Goal: Check status: Check status

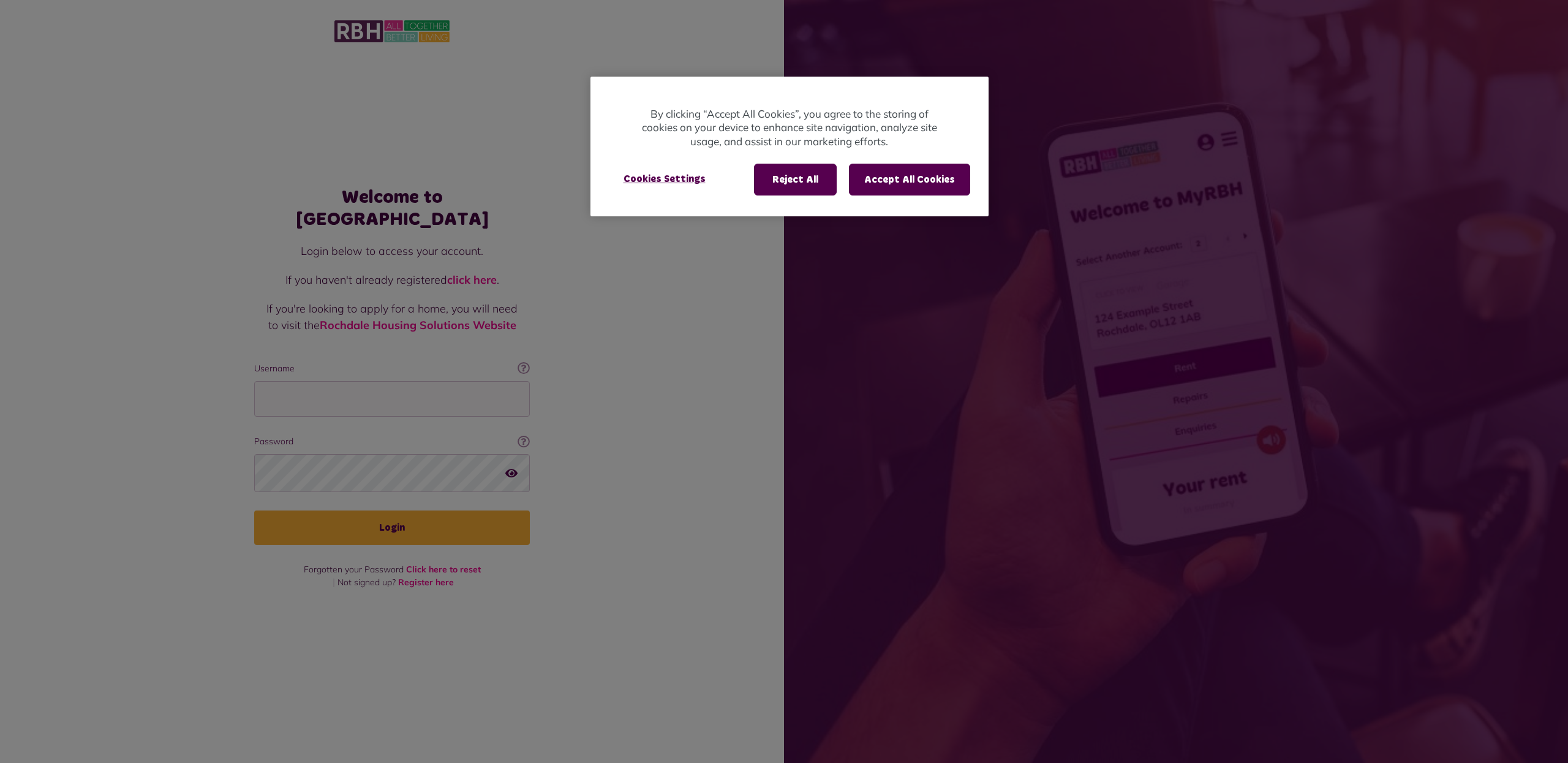
click at [295, 377] on div at bounding box center [784, 381] width 1568 height 763
click at [897, 179] on button "Accept All Cookies" at bounding box center [909, 180] width 121 height 32
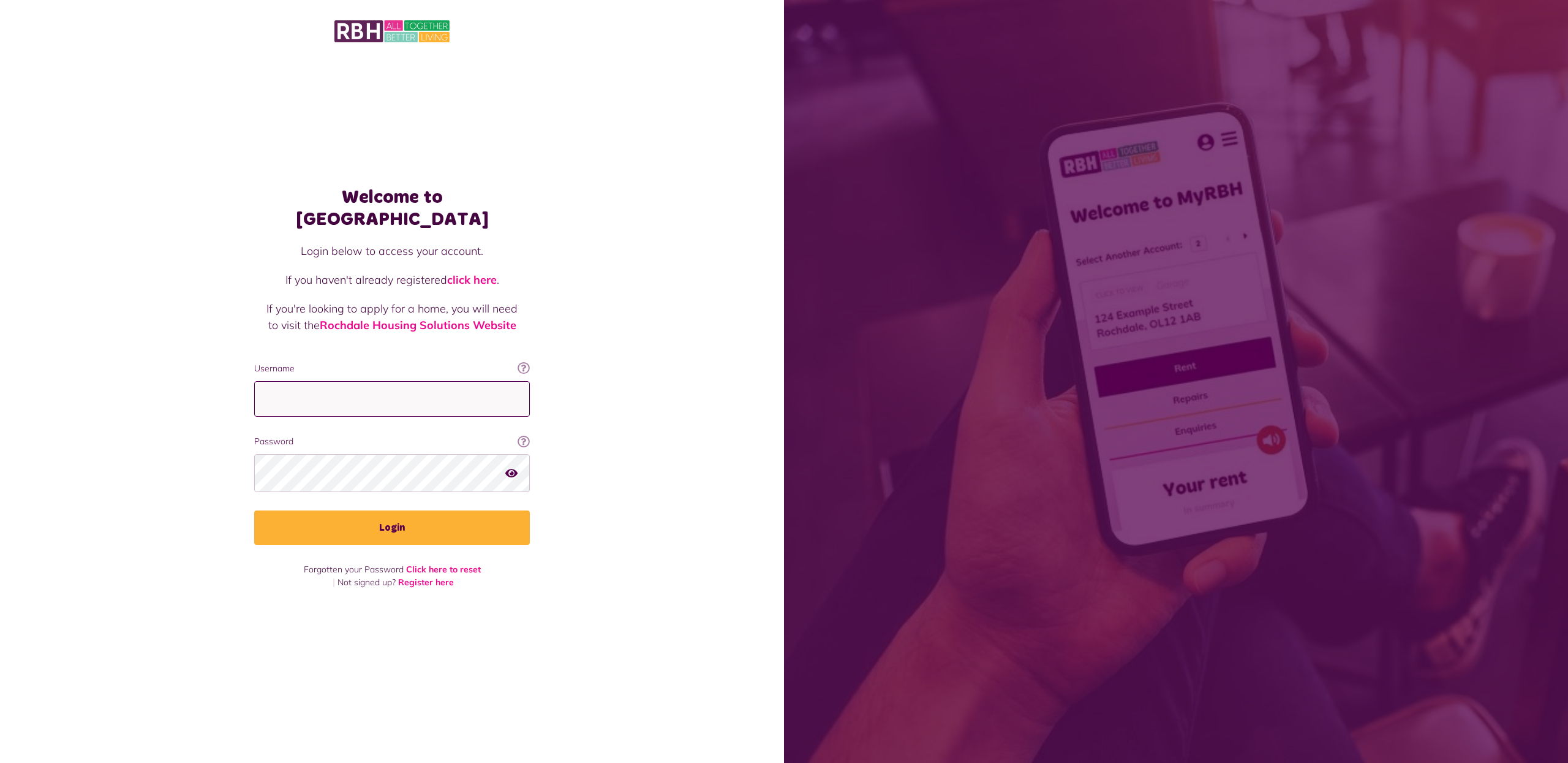
click at [289, 381] on input "Username" at bounding box center [392, 399] width 275 height 36
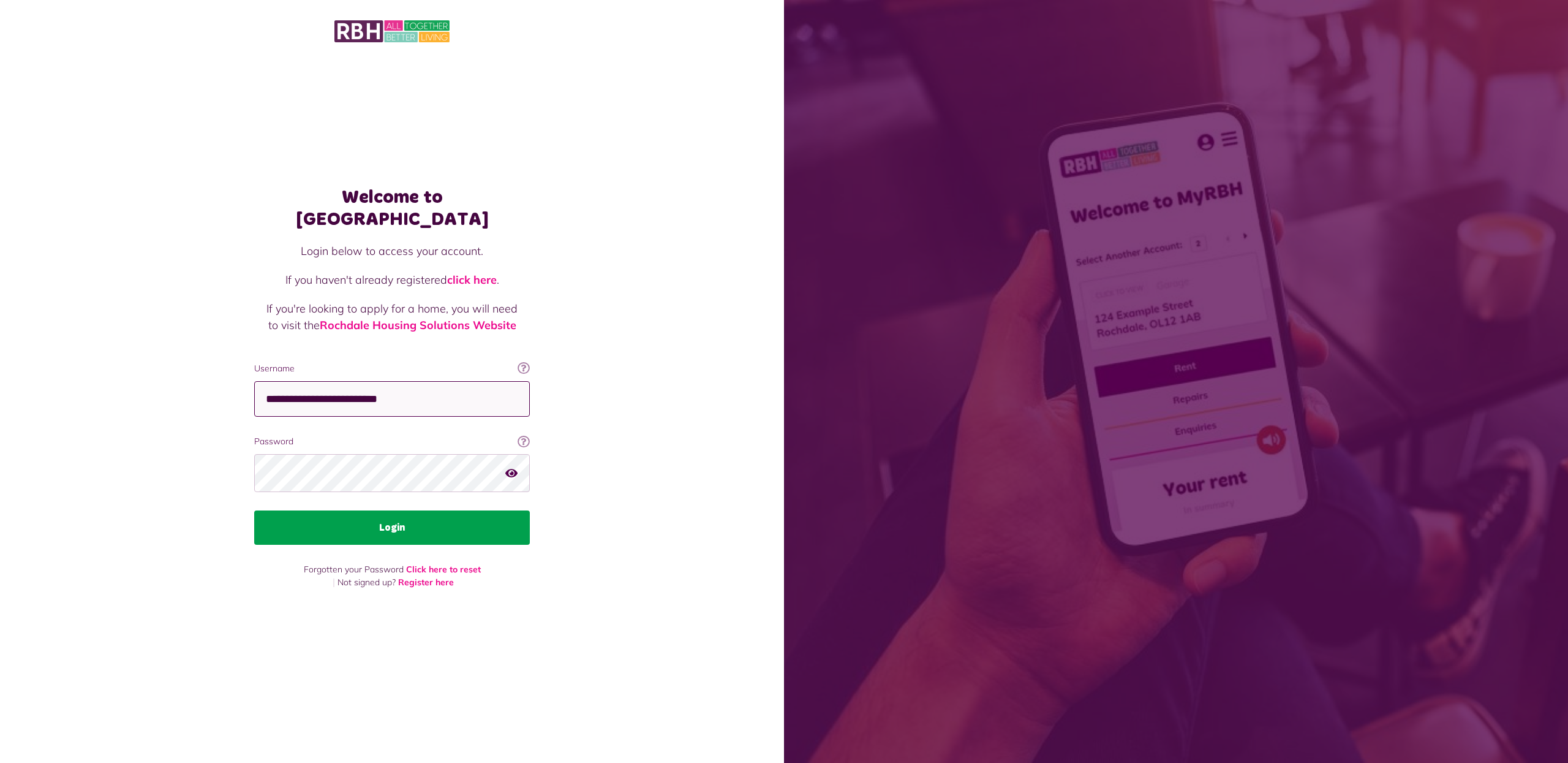
type input "**********"
click at [413, 524] on button "Login" at bounding box center [392, 527] width 275 height 34
click at [391, 519] on button "Login" at bounding box center [392, 527] width 275 height 34
click at [510, 468] on icon "button" at bounding box center [511, 473] width 12 height 11
click at [383, 514] on button "Login" at bounding box center [392, 527] width 275 height 34
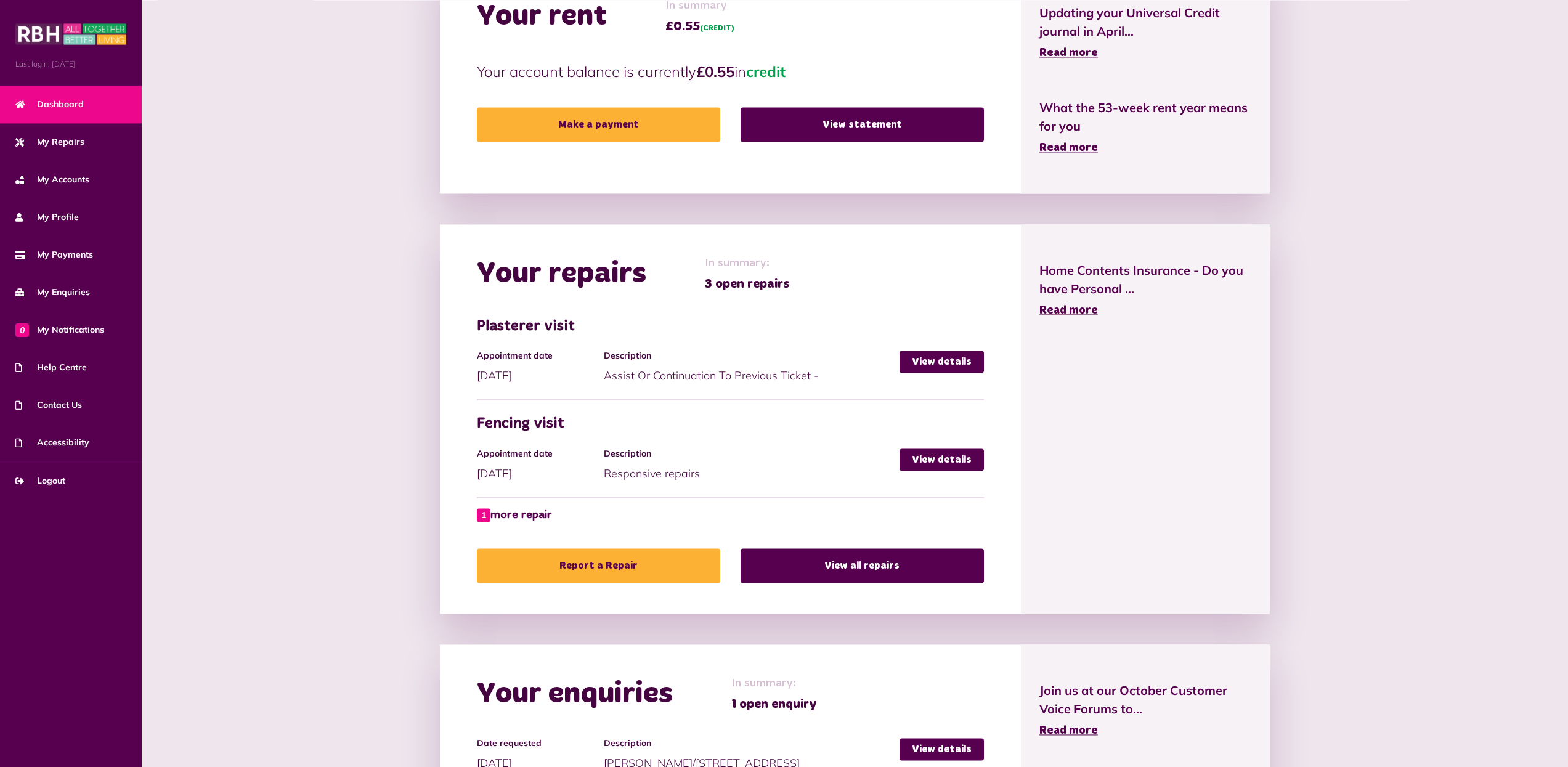
scroll to position [423, 0]
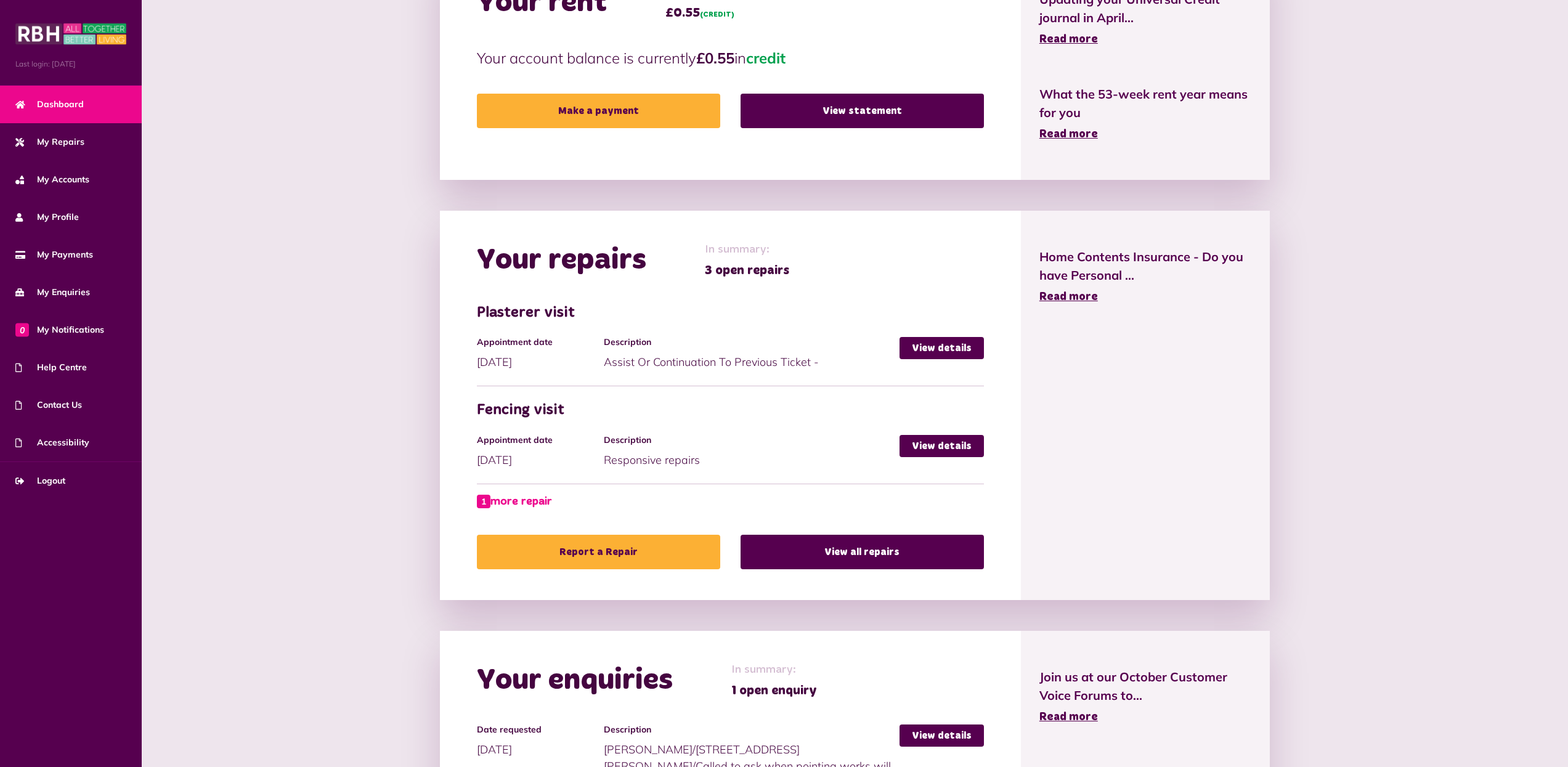
click at [530, 500] on link "1 more repair" at bounding box center [514, 502] width 75 height 17
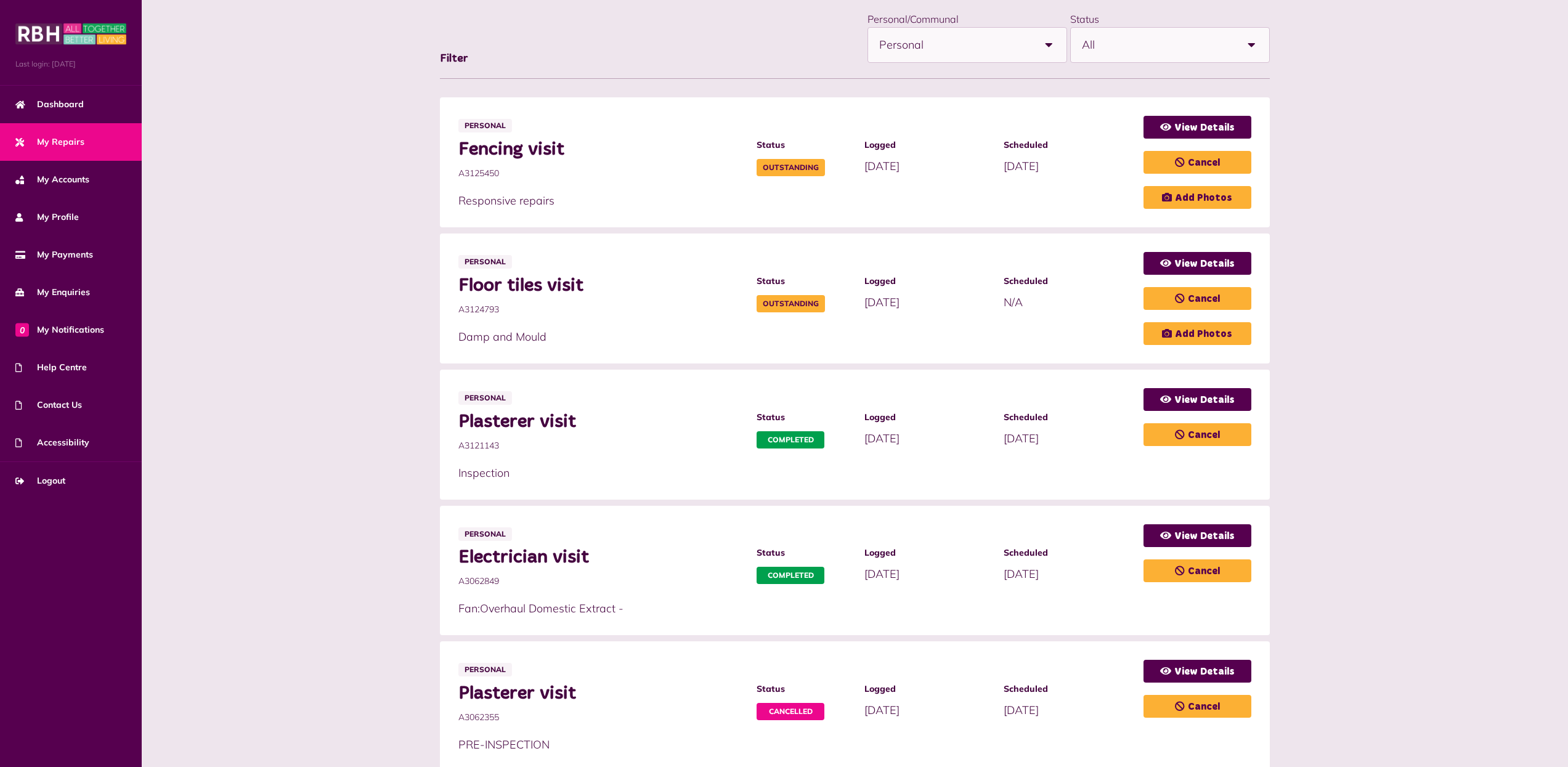
scroll to position [160, 0]
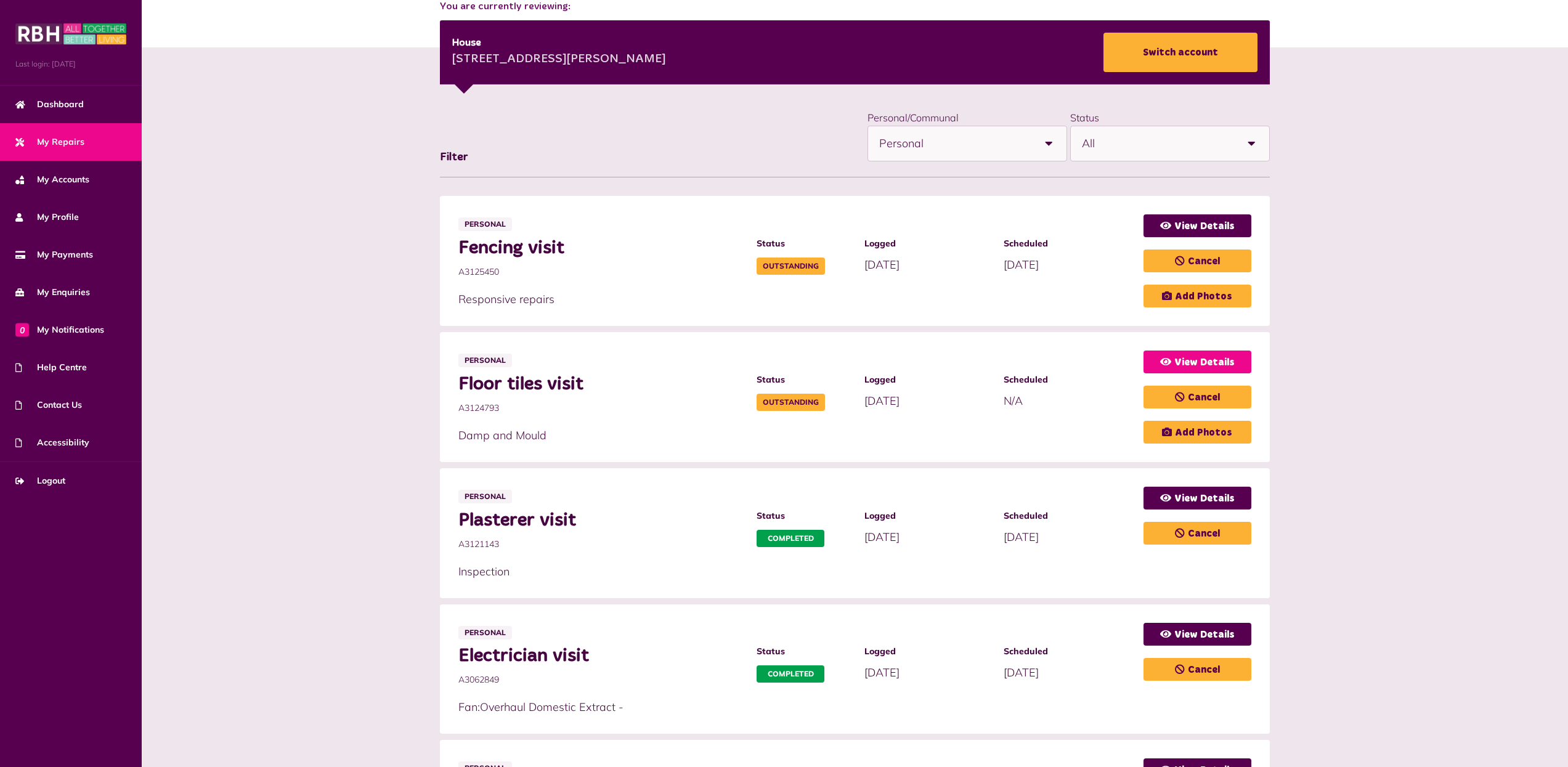
click at [1205, 362] on link "View Details" at bounding box center [1197, 361] width 108 height 23
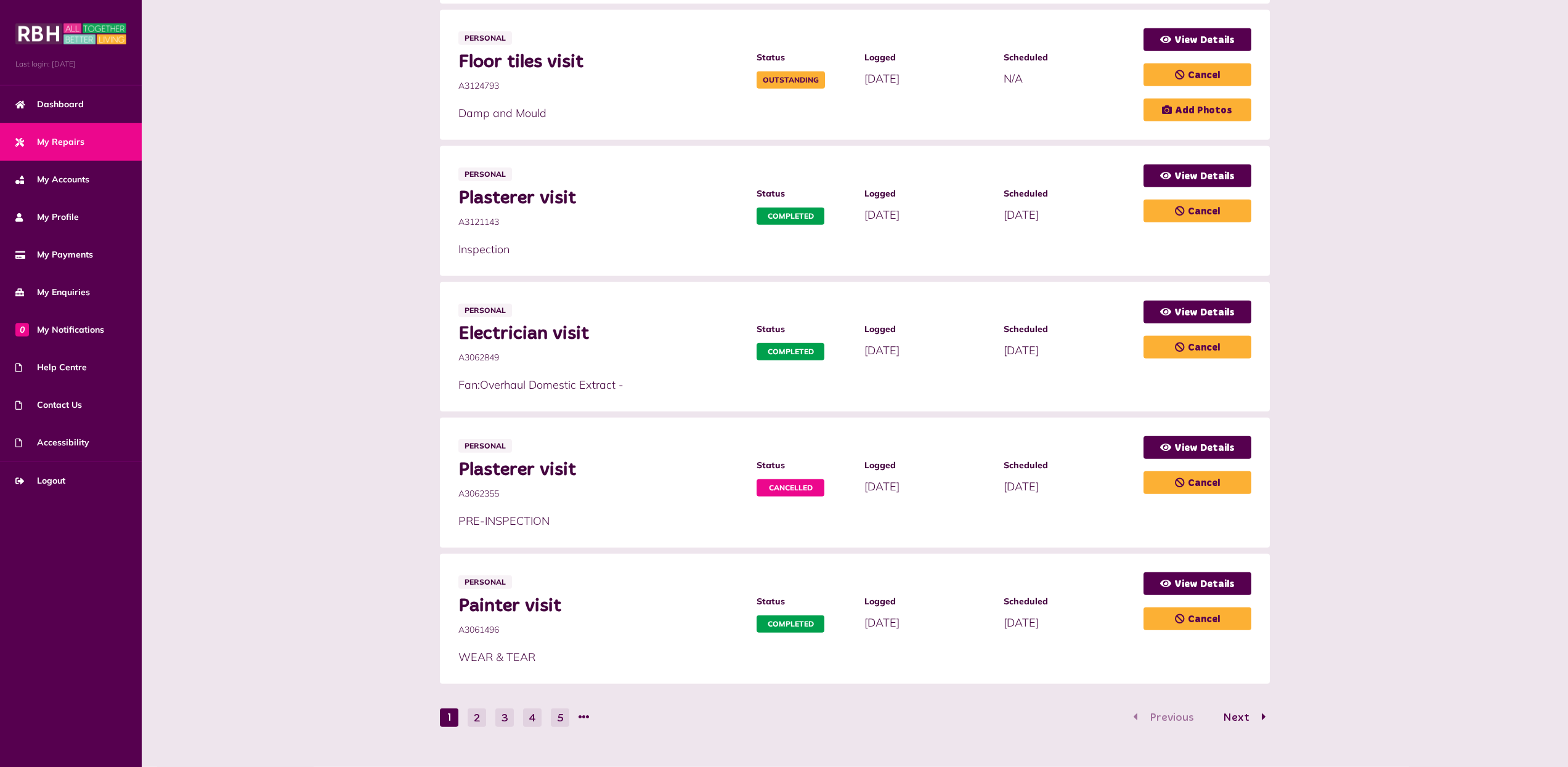
scroll to position [486, 0]
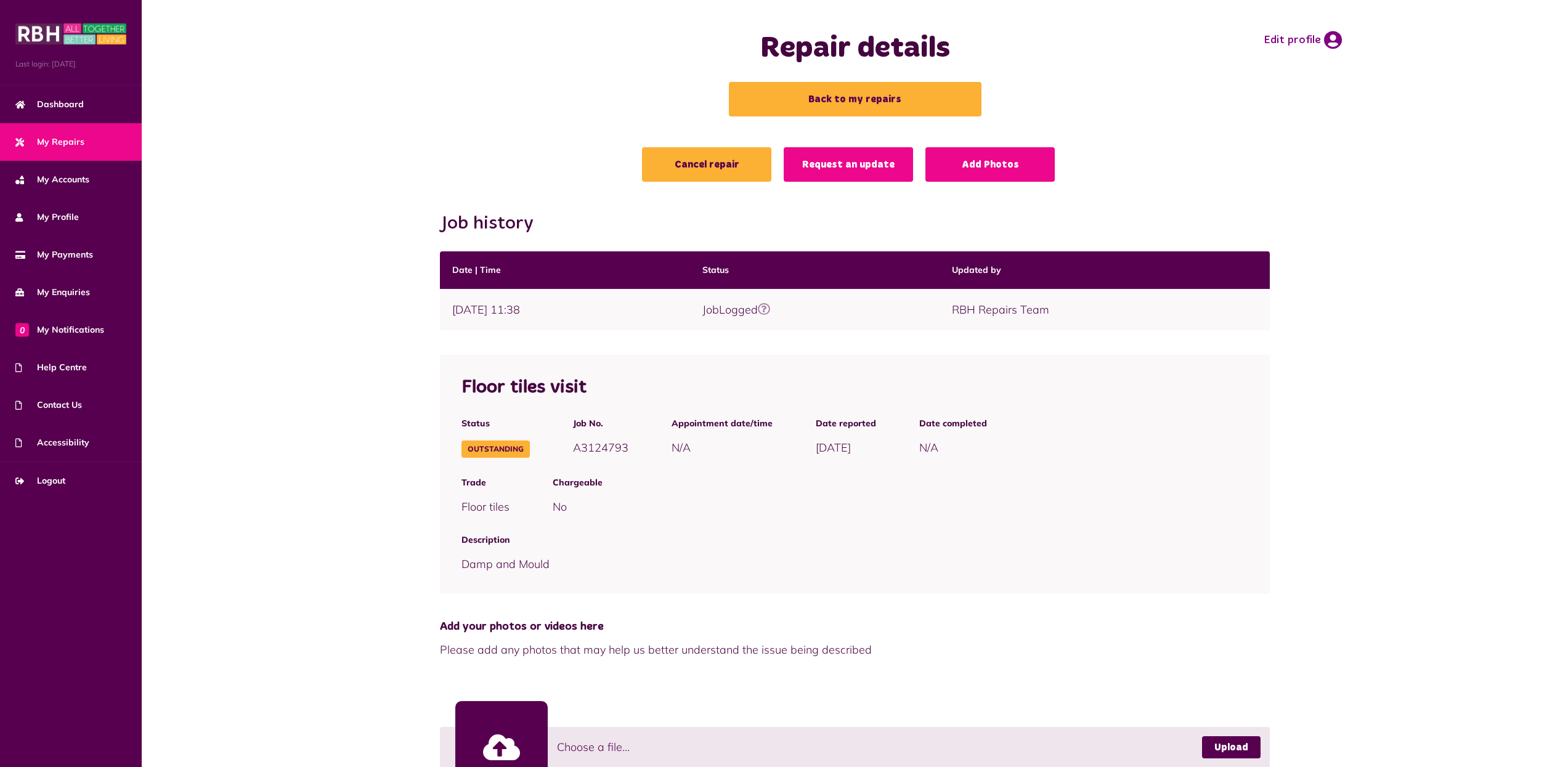
scroll to position [63, 0]
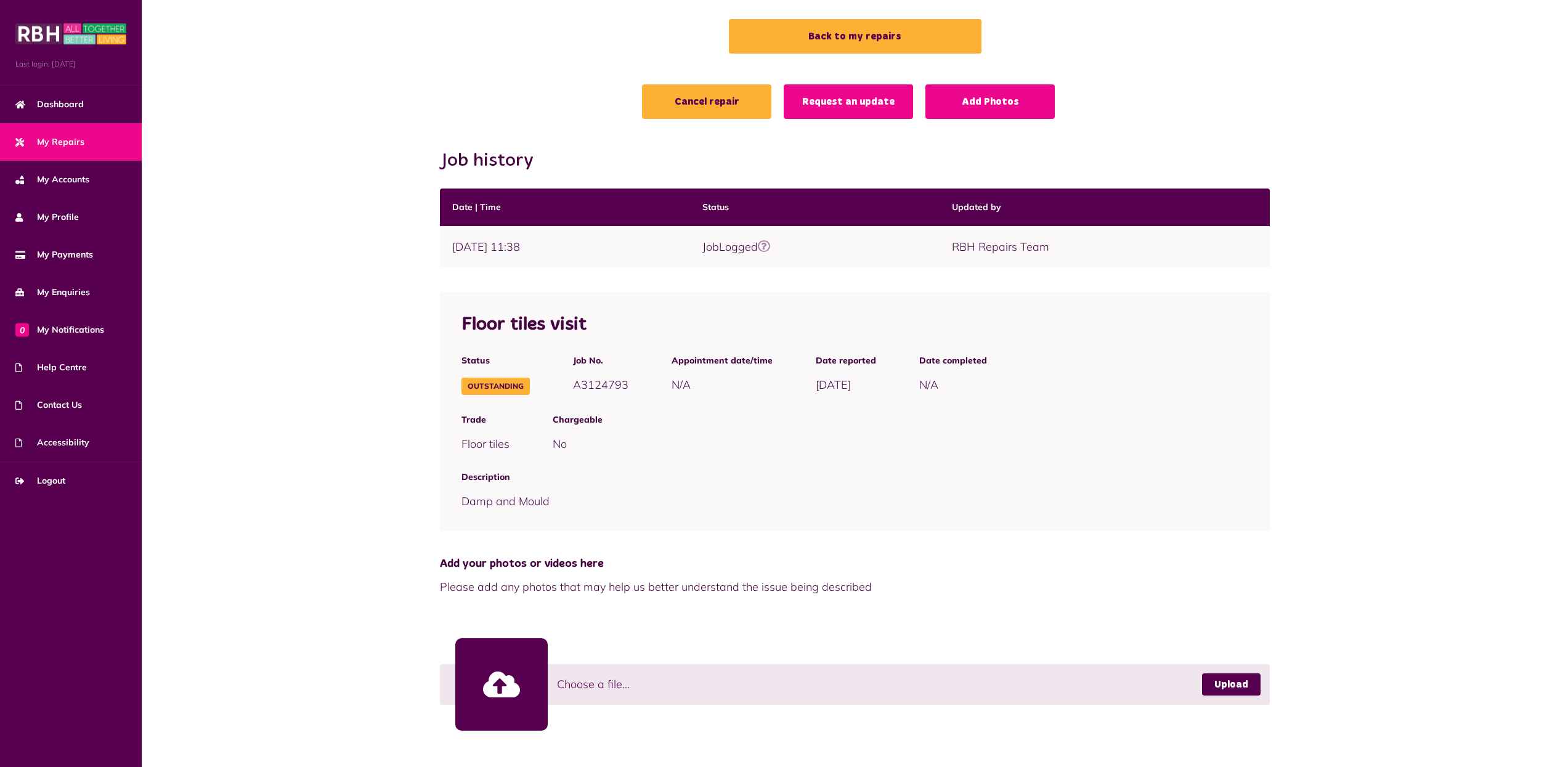
click at [56, 141] on span "My Repairs" at bounding box center [50, 142] width 69 height 13
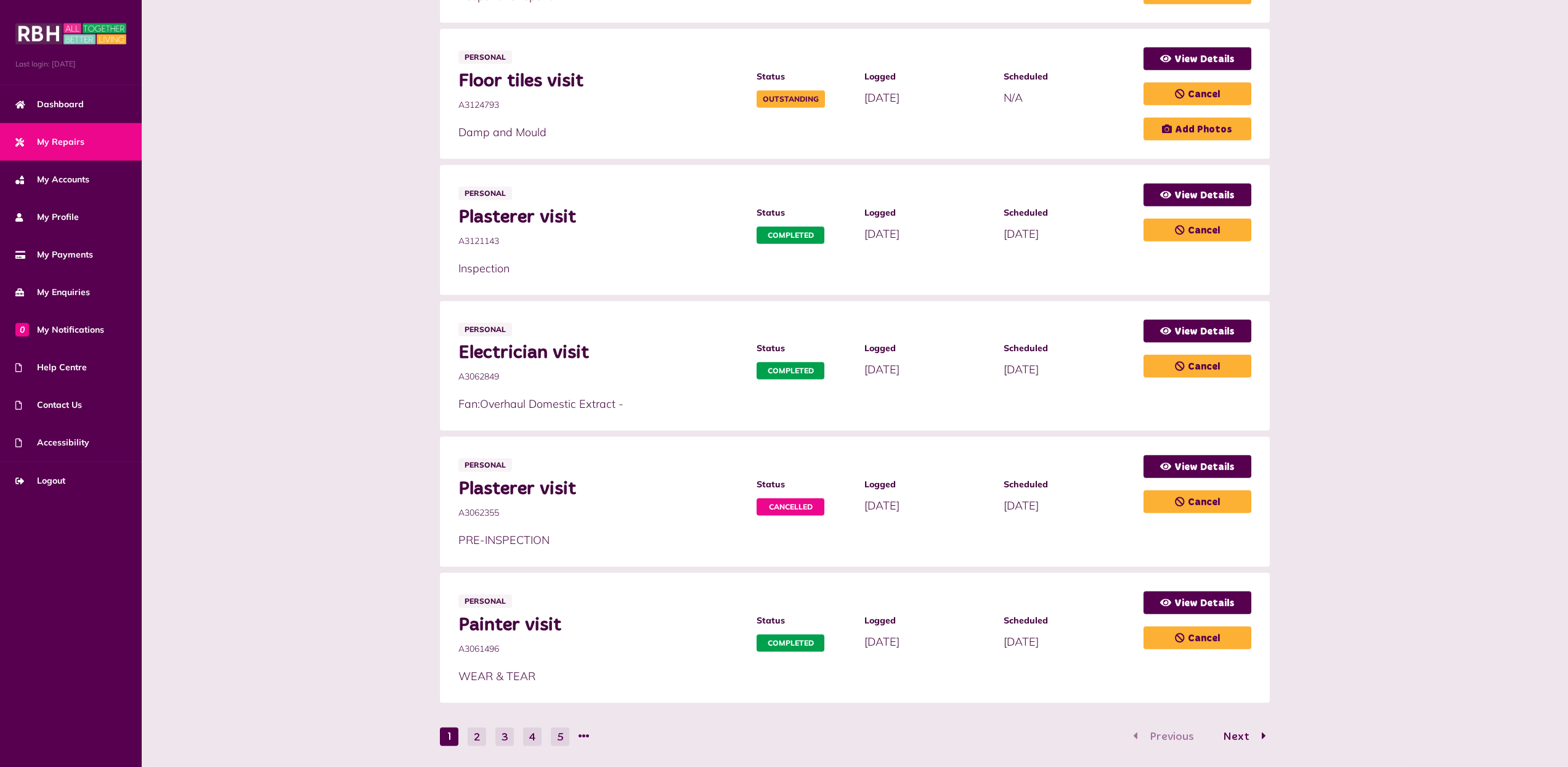
scroll to position [505, 0]
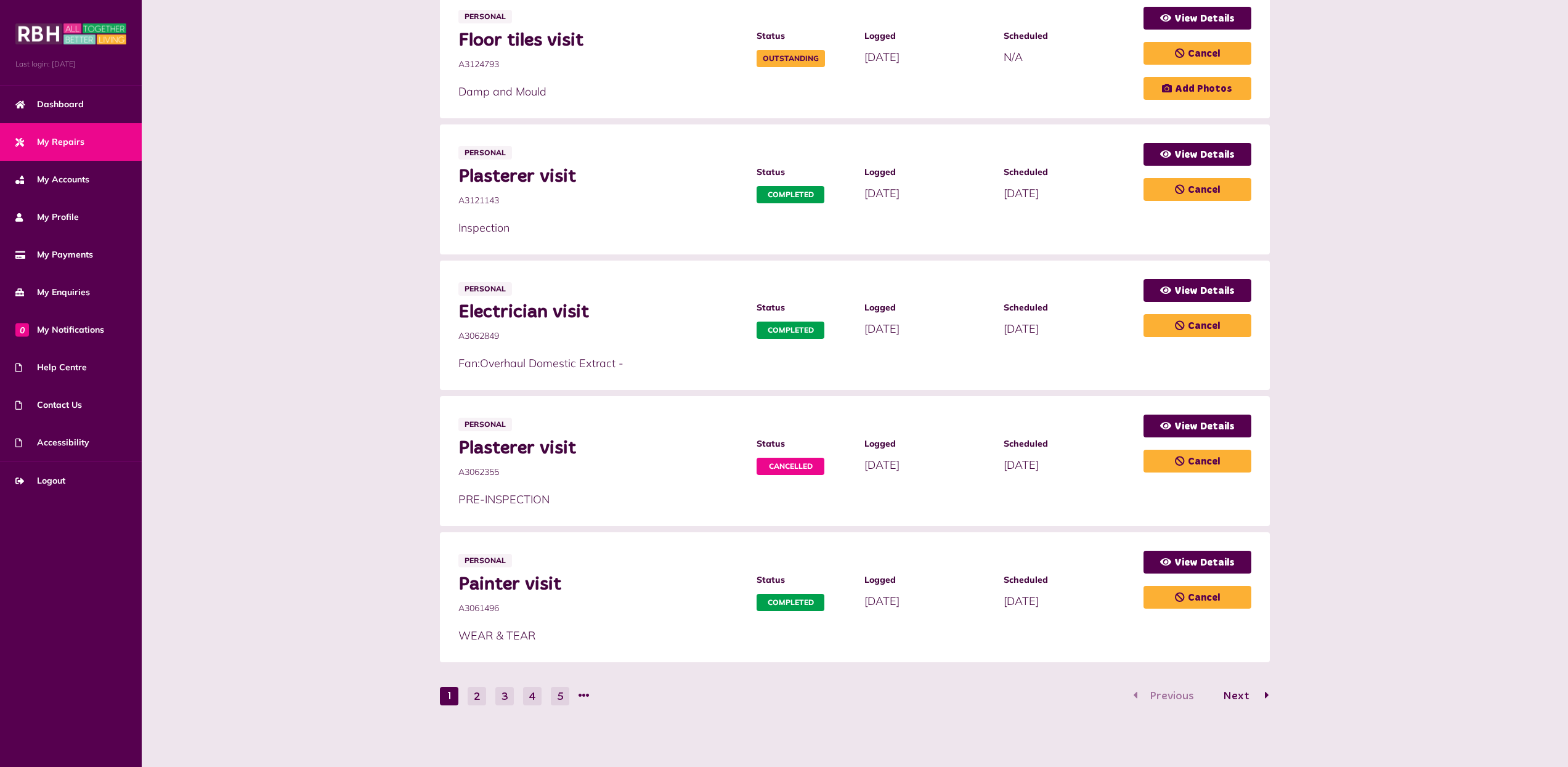
click at [1240, 694] on span "Next" at bounding box center [1236, 696] width 45 height 11
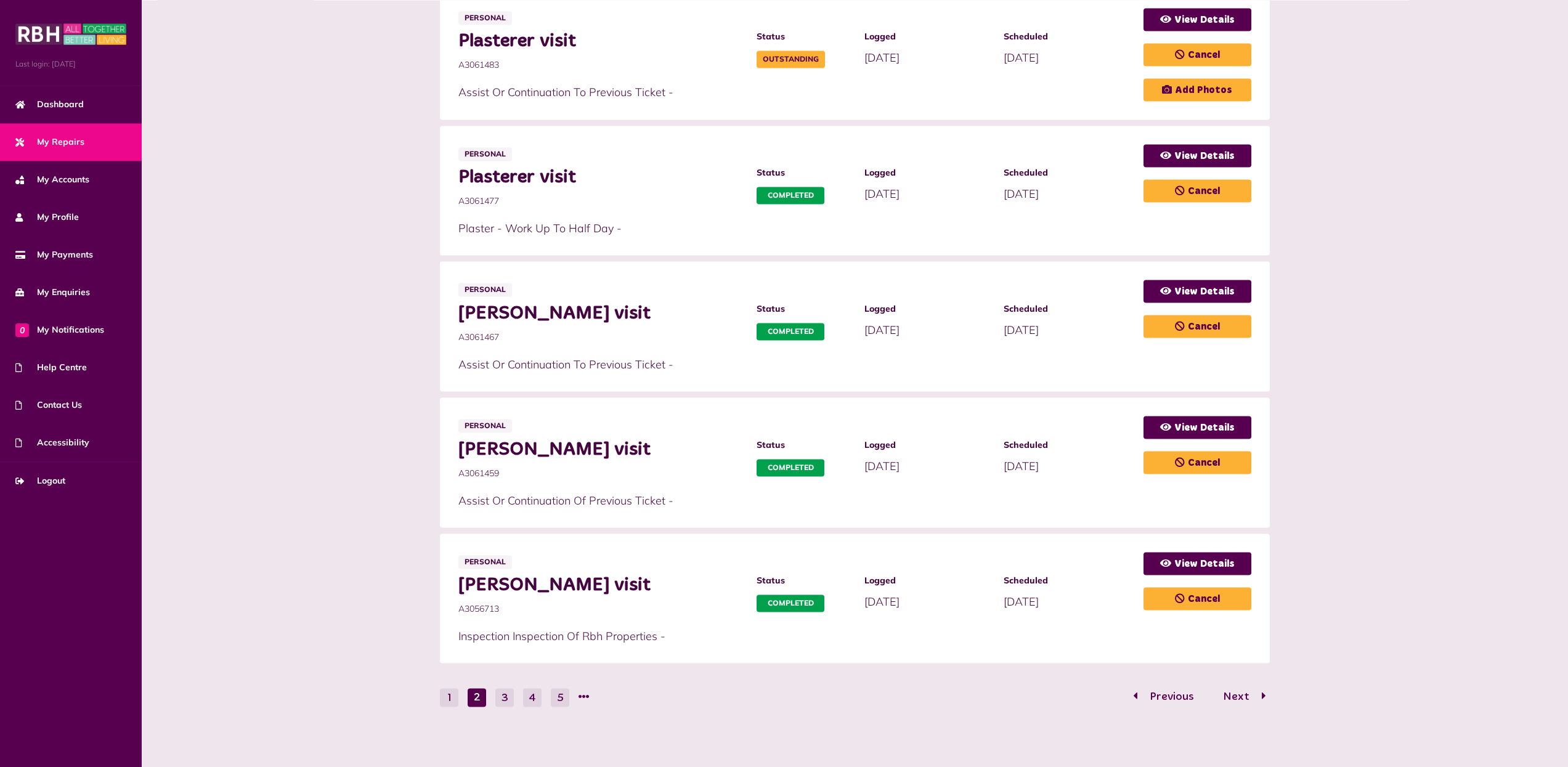
scroll to position [503, 0]
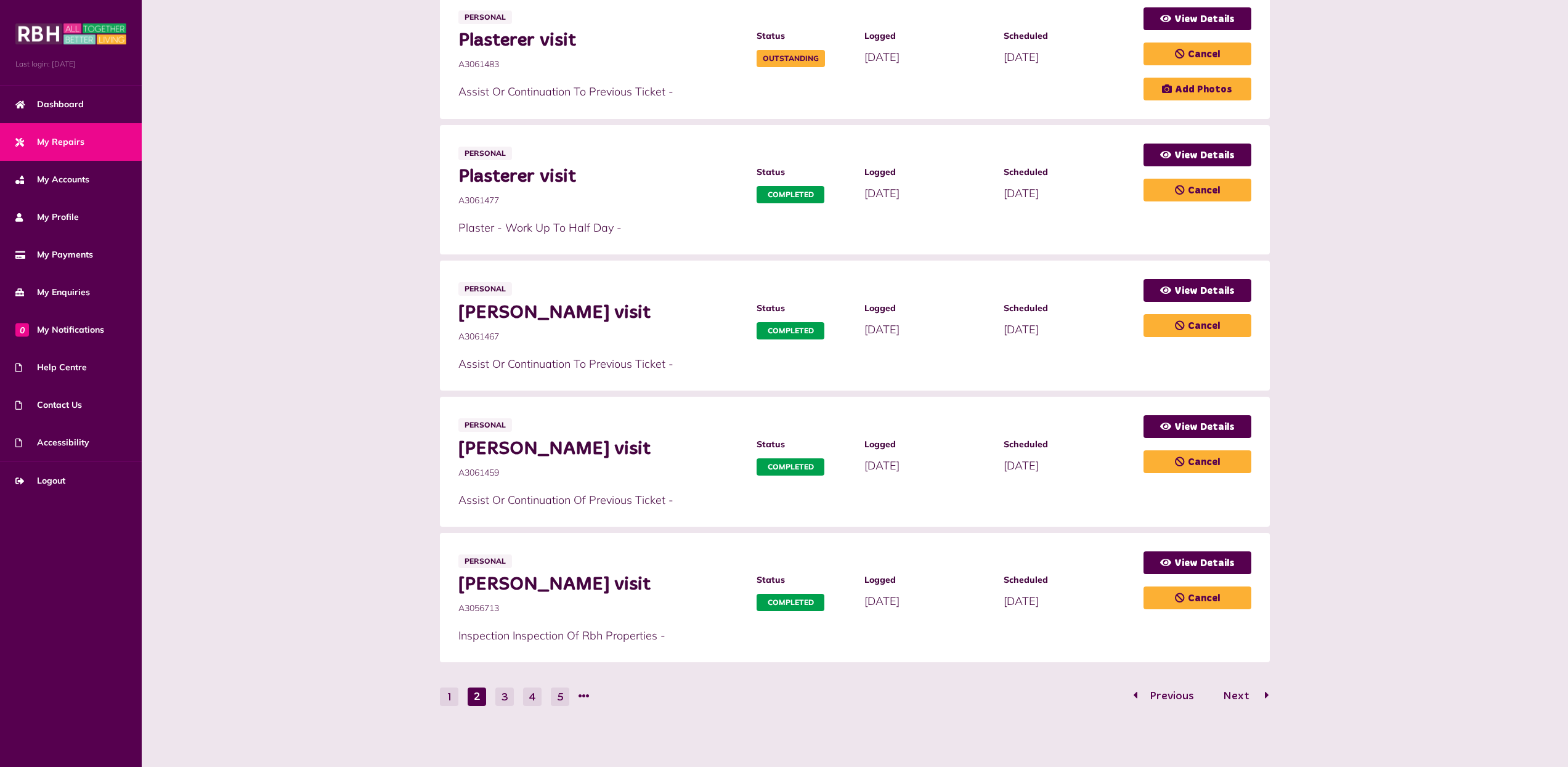
click at [1237, 691] on span "Next" at bounding box center [1236, 696] width 45 height 11
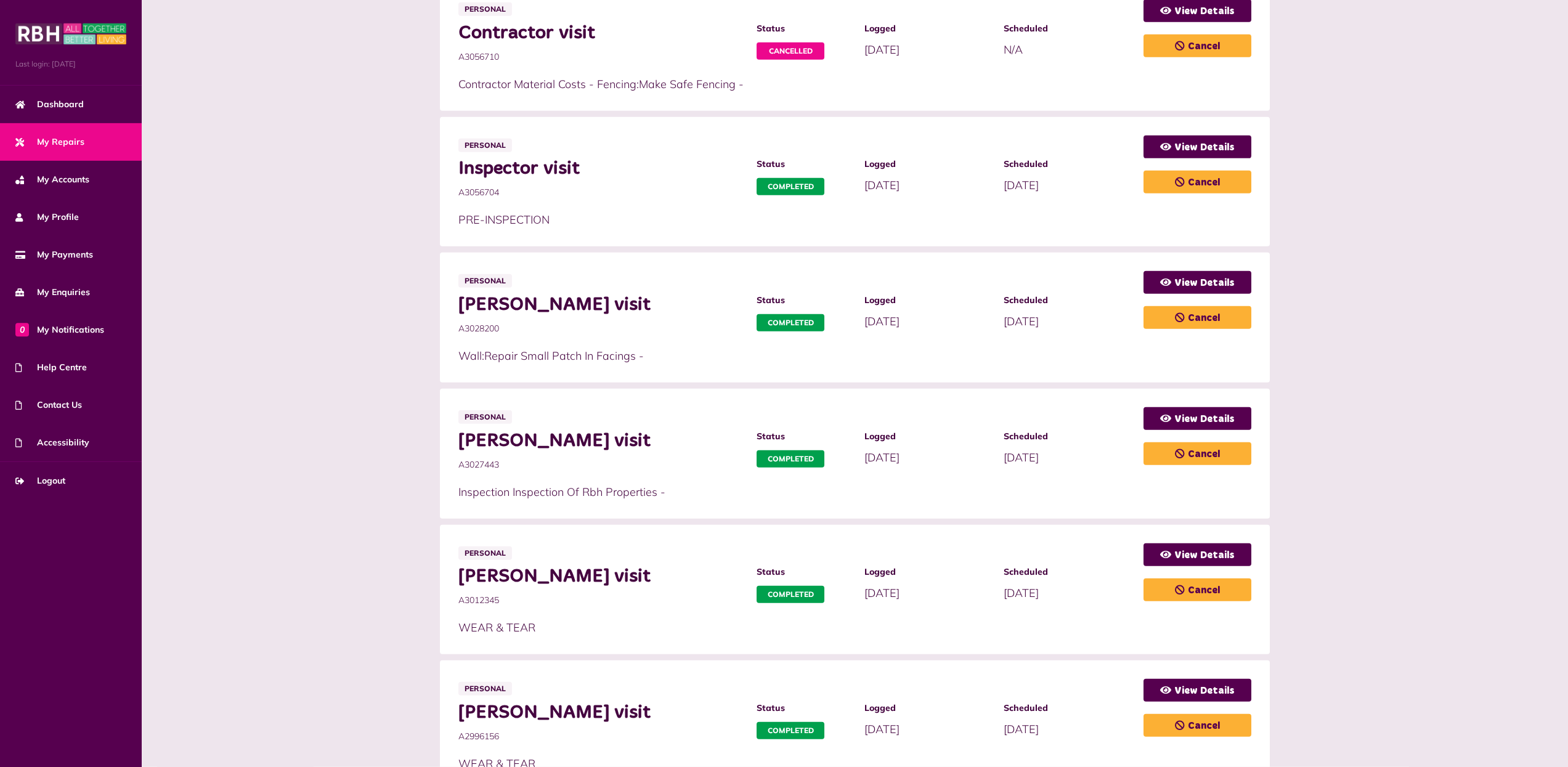
scroll to position [502, 0]
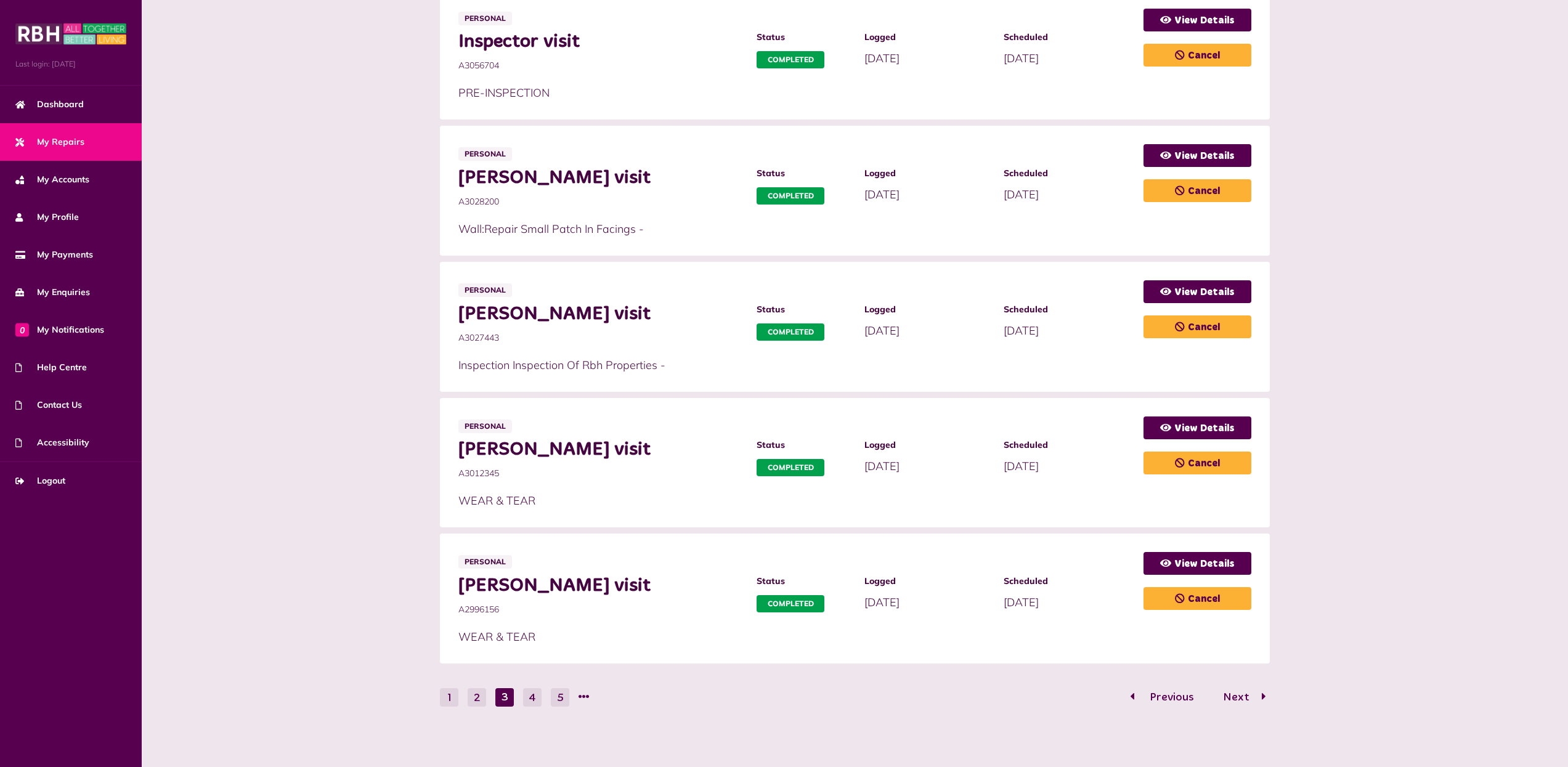
click at [1150, 692] on span "Previous" at bounding box center [1172, 697] width 63 height 11
click at [1150, 691] on div "**********" at bounding box center [854, 249] width 842 height 965
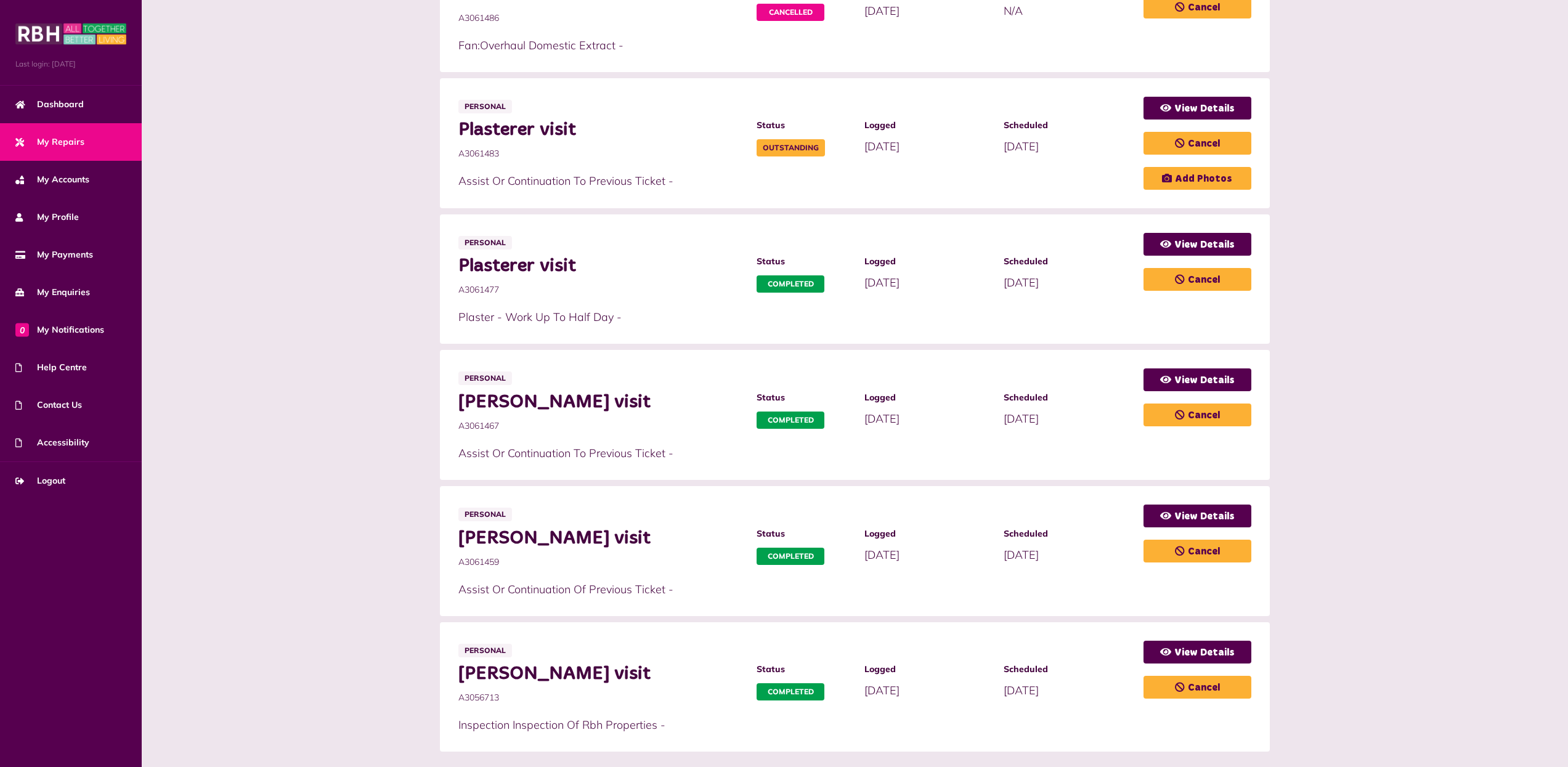
scroll to position [503, 0]
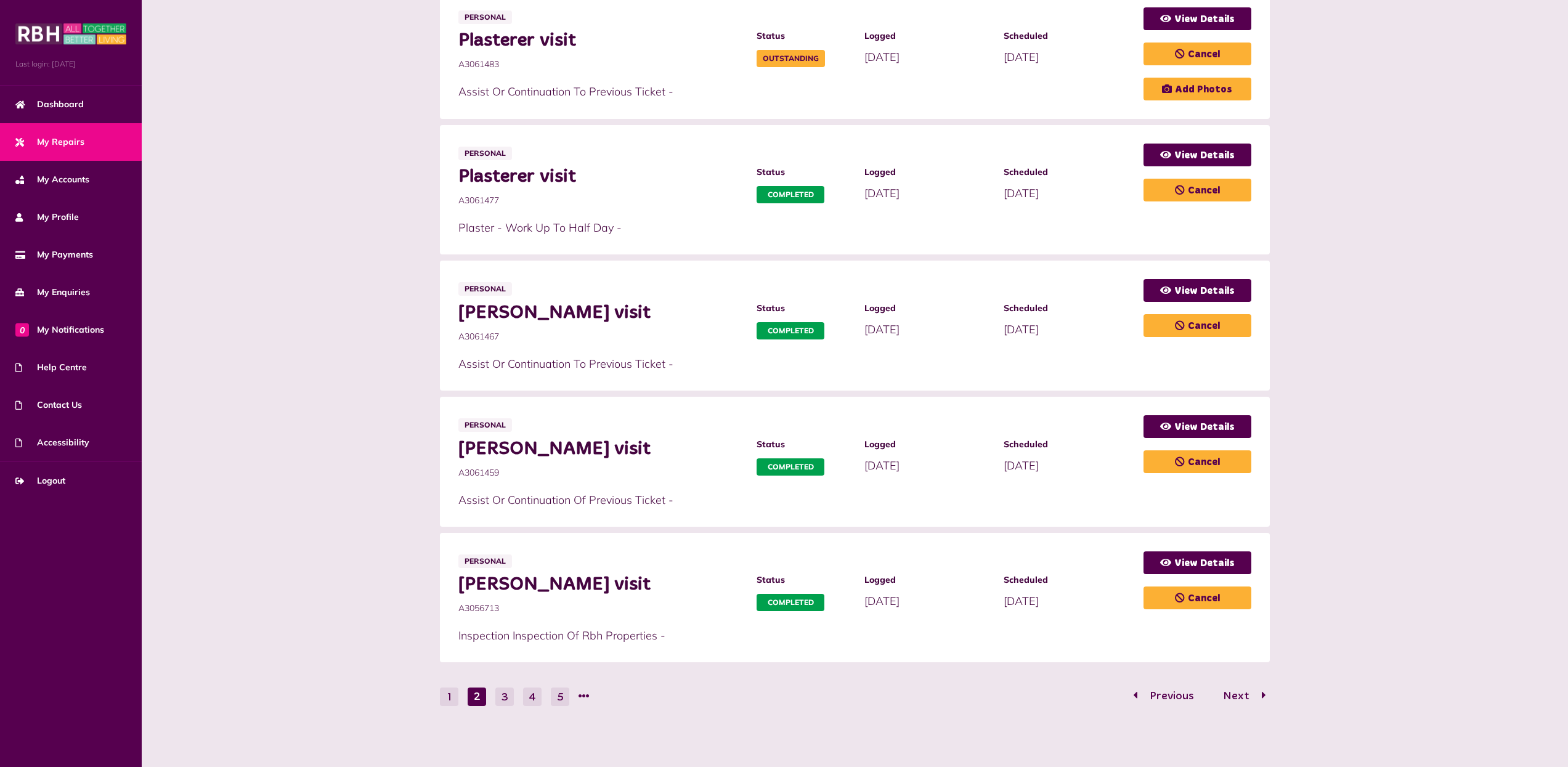
click at [1142, 687] on div "Previous Next" at bounding box center [1199, 697] width 141 height 19
click at [1142, 696] on button "Previous" at bounding box center [1168, 696] width 78 height 18
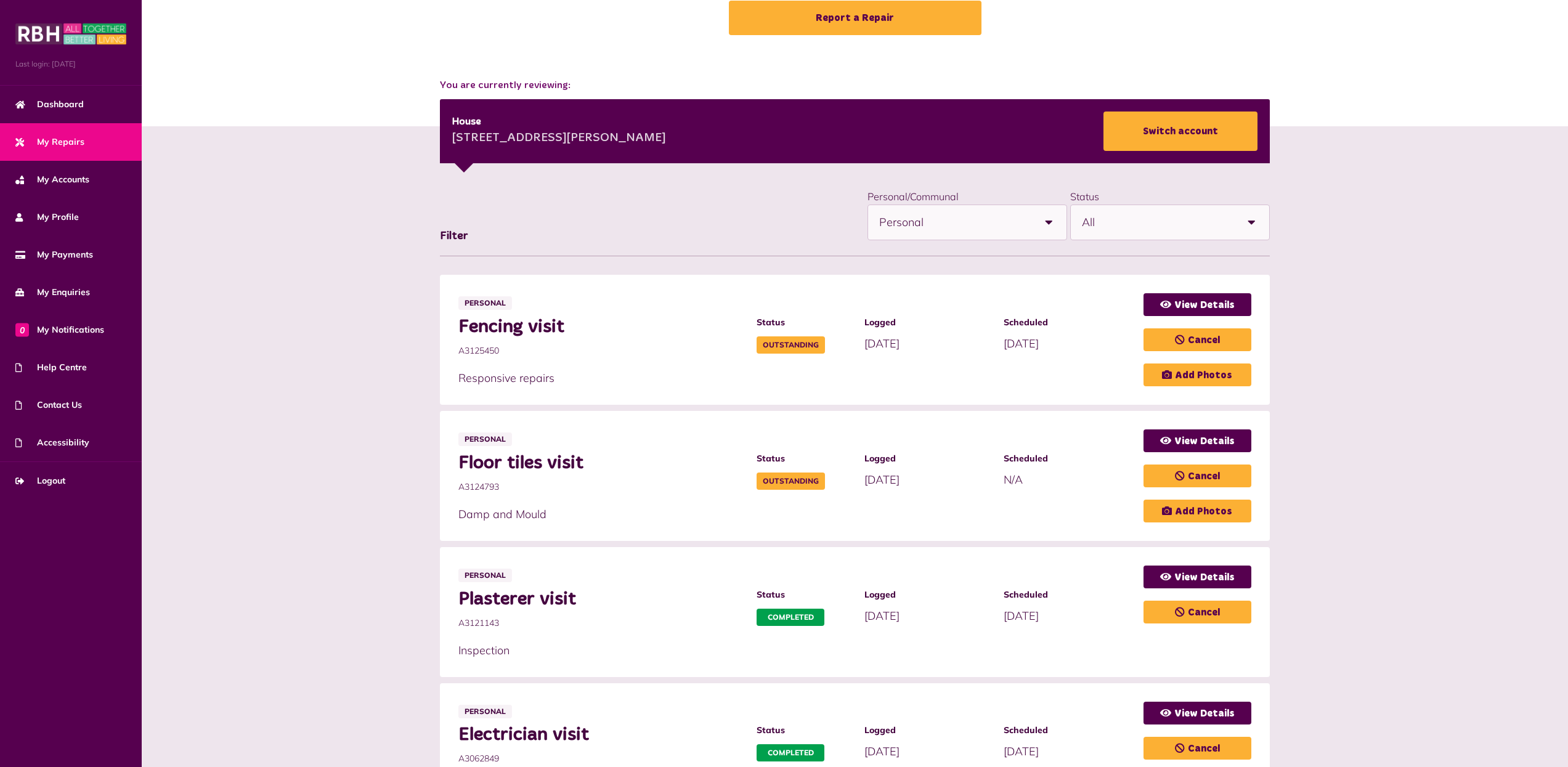
scroll to position [0, 0]
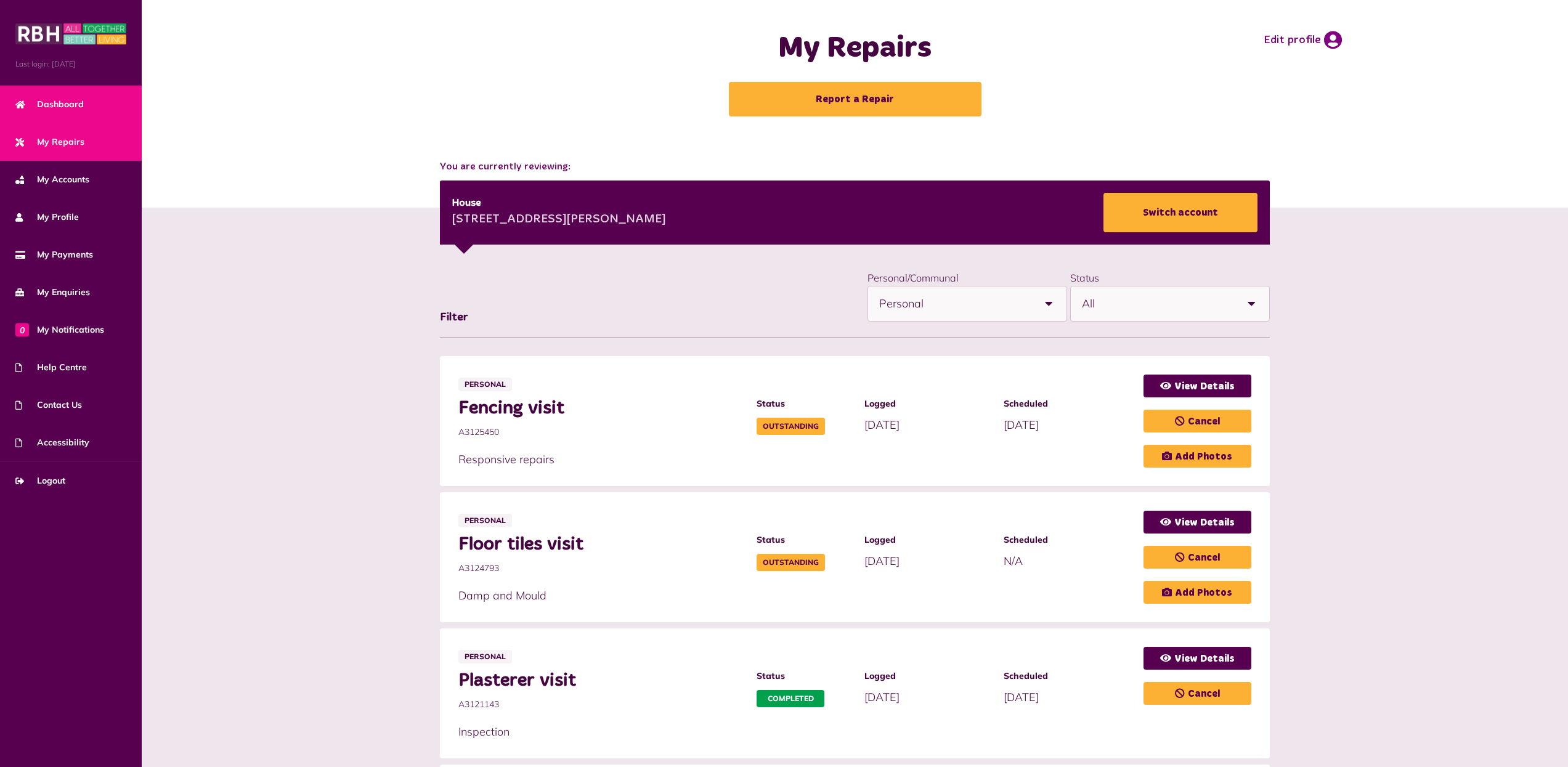
click at [52, 100] on span "Dashboard" at bounding box center [49, 105] width 68 height 13
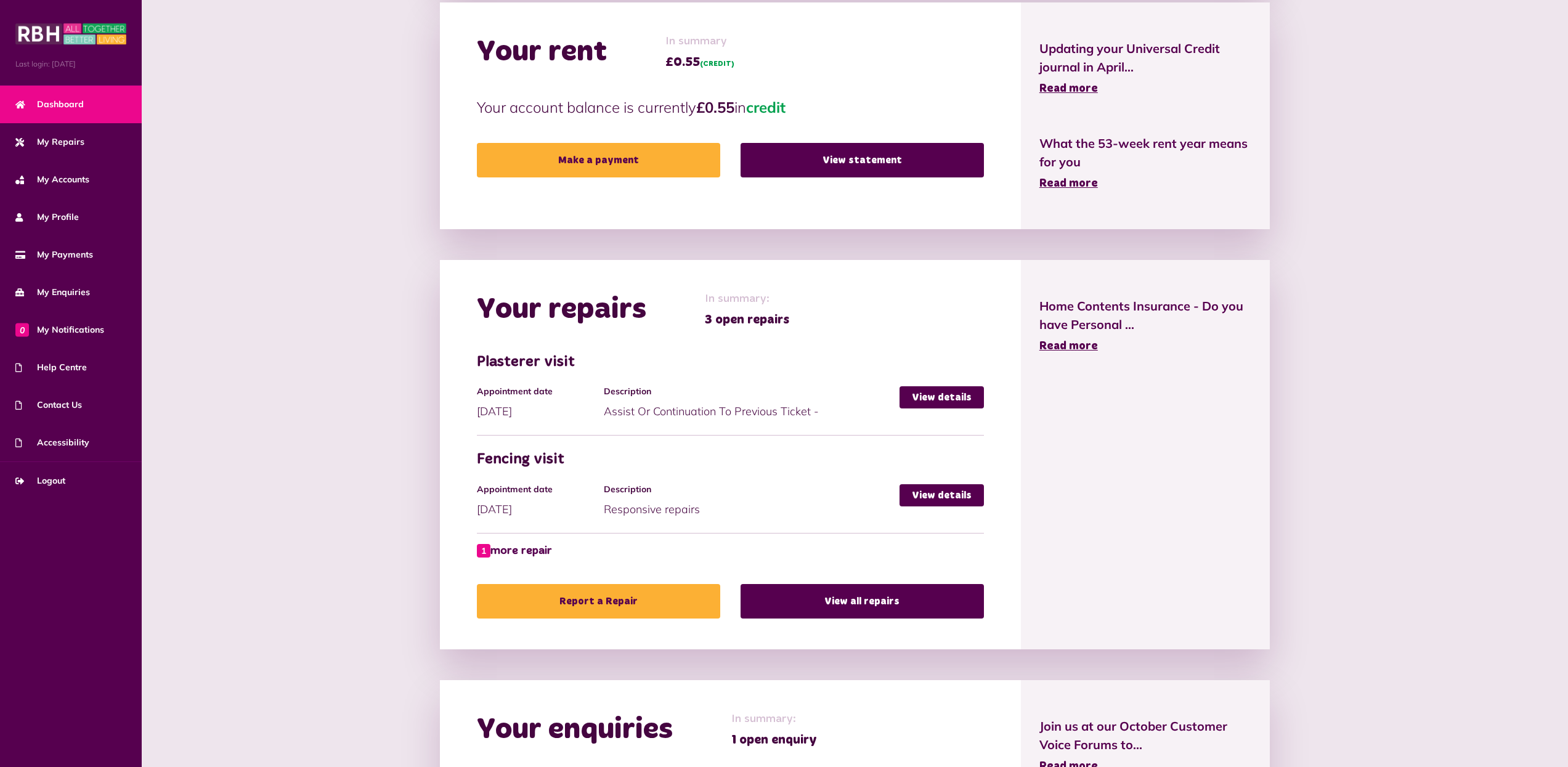
scroll to position [573, 0]
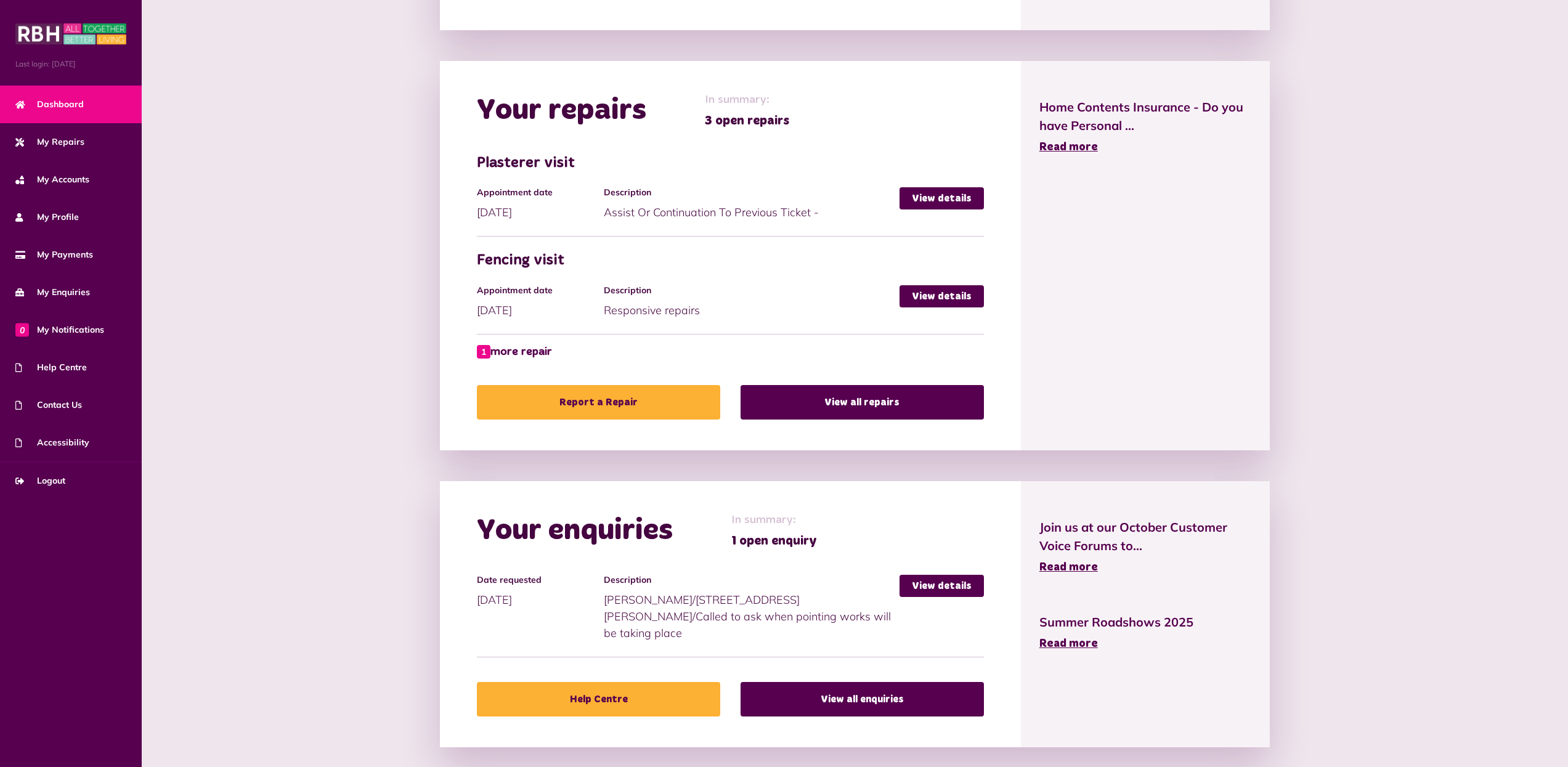
click at [56, 108] on span "Dashboard" at bounding box center [49, 105] width 68 height 13
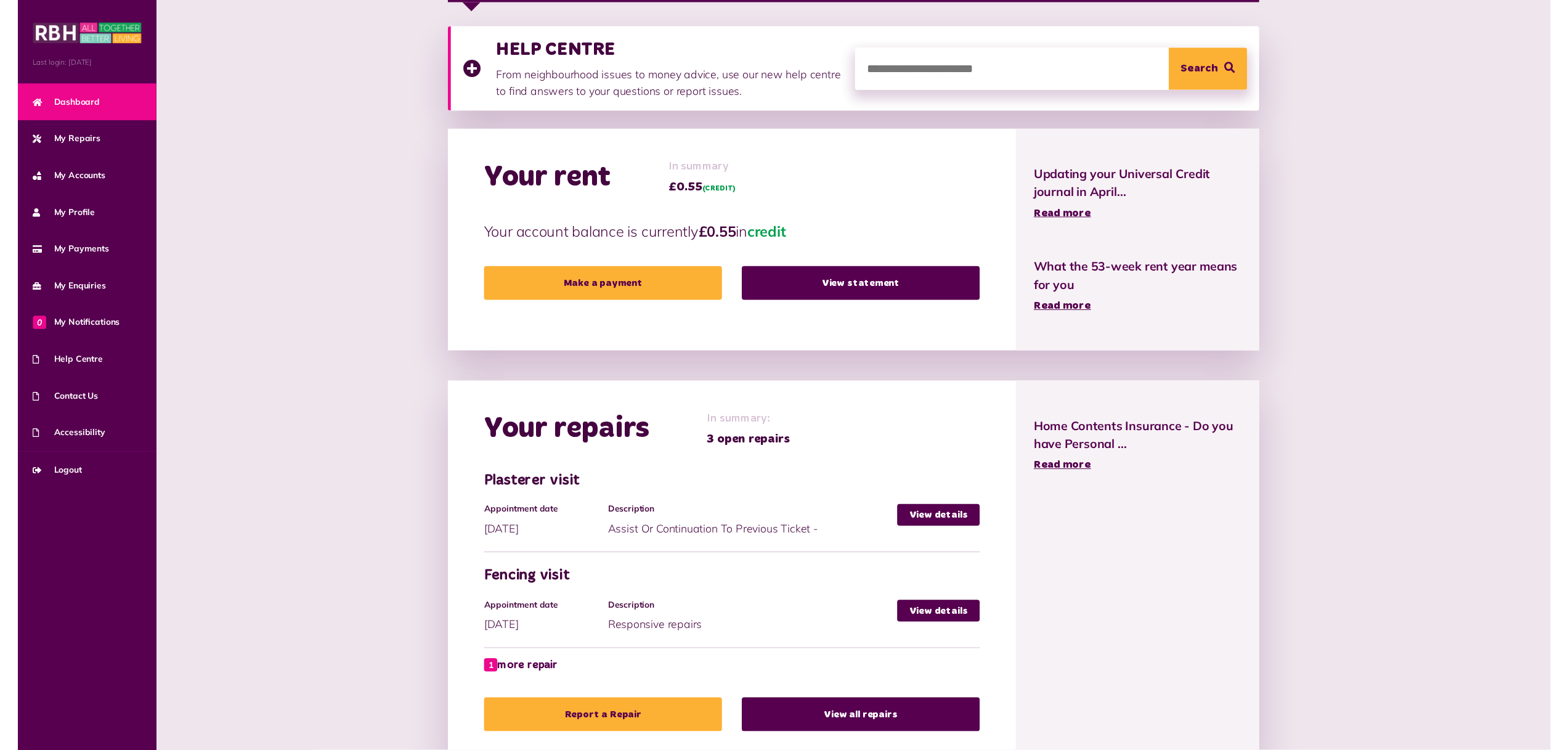
scroll to position [80, 0]
